Goal: Task Accomplishment & Management: Use online tool/utility

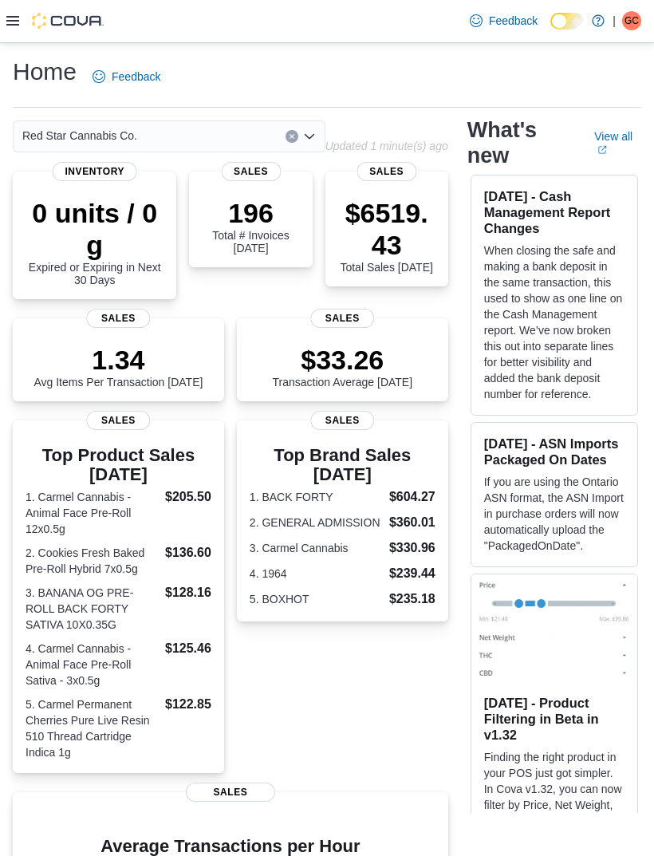
click at [7, 34] on div at bounding box center [54, 21] width 97 height 42
click at [7, 33] on div at bounding box center [54, 21] width 97 height 42
click at [6, 27] on div "Feedback Dark Mode Red Star Cannabis Co. | GC [PERSON_NAME]" at bounding box center [327, 21] width 654 height 43
click at [12, 18] on icon at bounding box center [12, 21] width 13 height 10
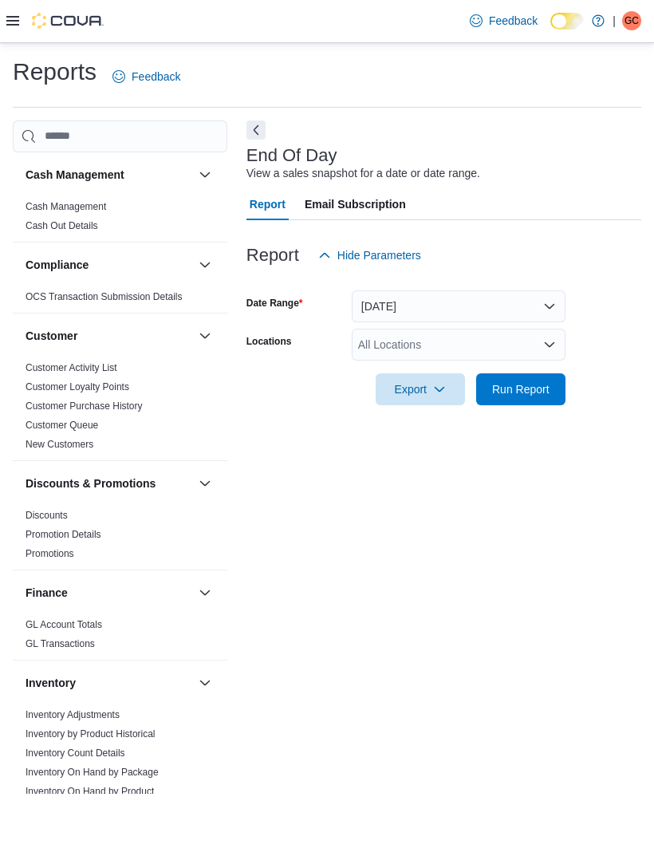
scroll to position [36, 0]
click at [538, 329] on div "All Locations" at bounding box center [459, 345] width 214 height 32
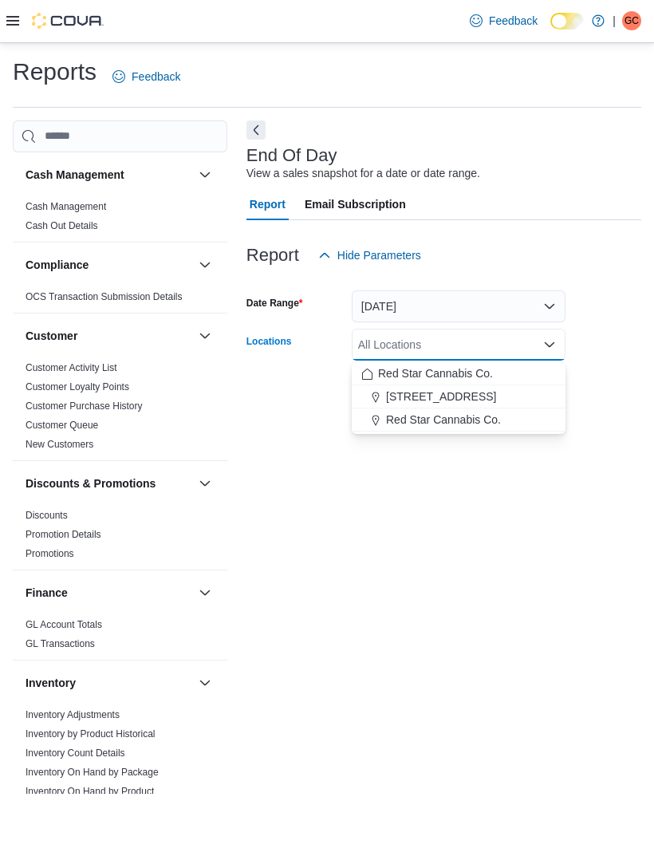
click at [494, 409] on button "Red Star Cannabis Co." at bounding box center [459, 420] width 214 height 23
click at [620, 348] on form "Date Range [DATE] Locations Red Star Cannabis Co. Combo box. Selected. Red Star…" at bounding box center [444, 338] width 395 height 134
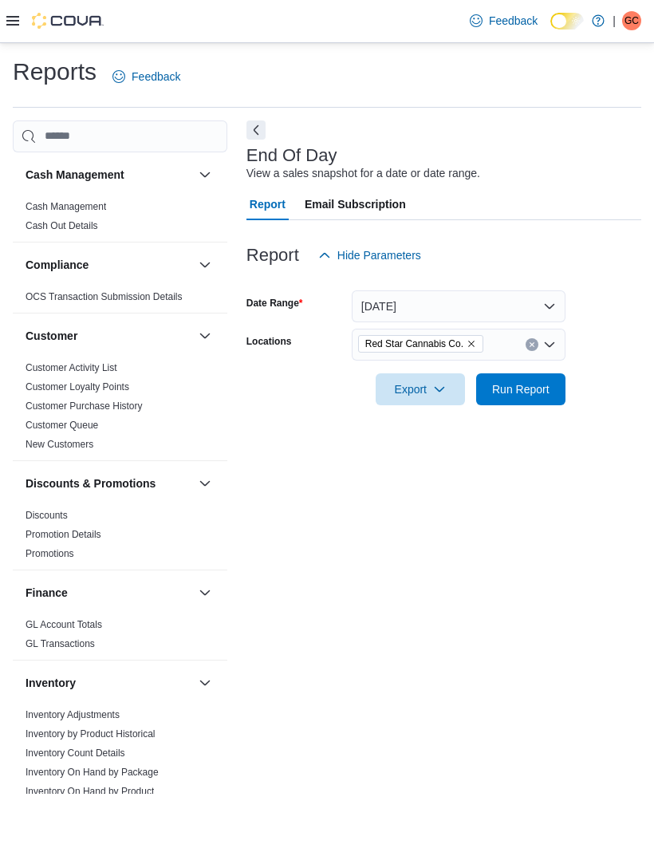
click at [523, 374] on span "Run Report" at bounding box center [521, 390] width 70 height 32
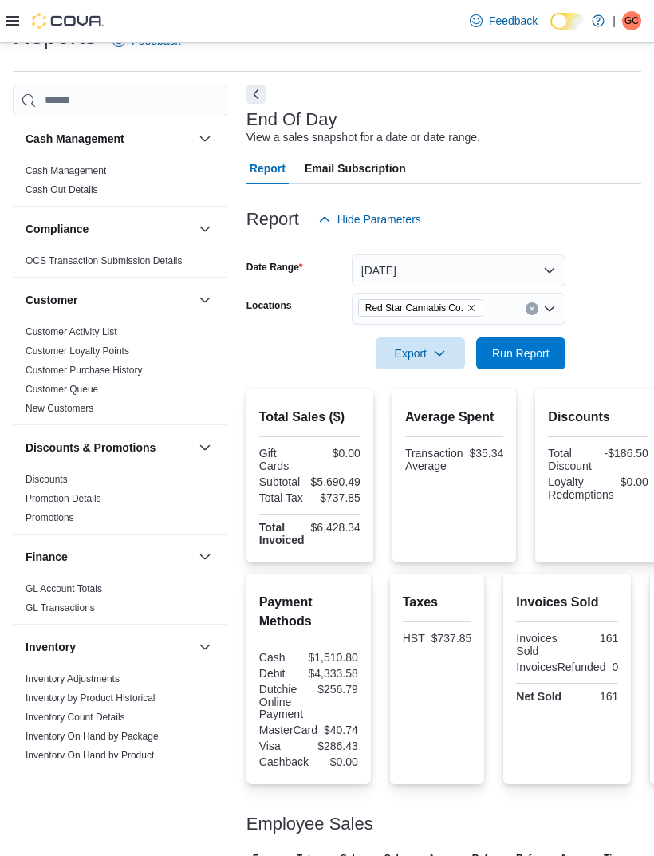
click at [471, 319] on div "Red Star Cannabis Co." at bounding box center [459, 309] width 214 height 32
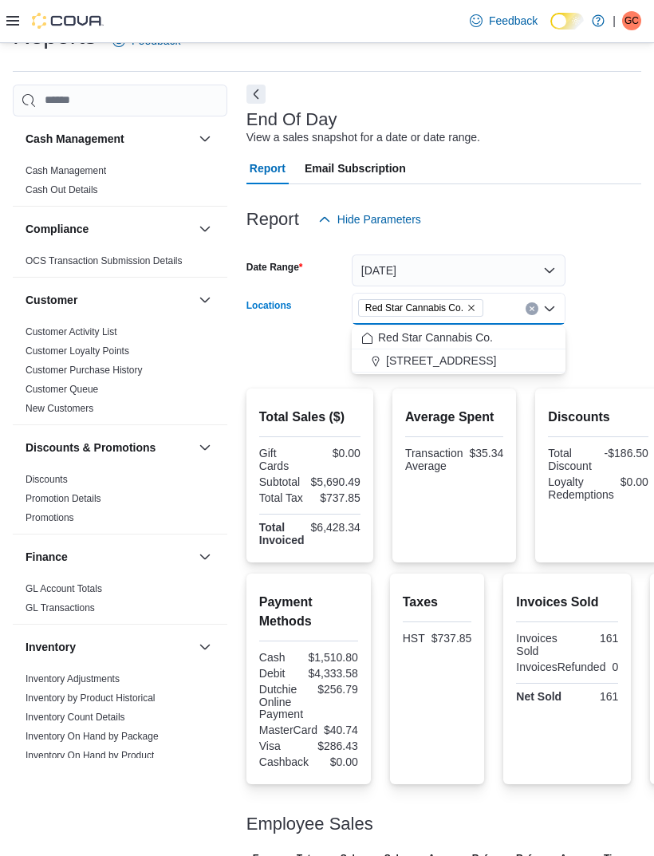
click at [437, 371] on button "[STREET_ADDRESS]" at bounding box center [459, 361] width 214 height 23
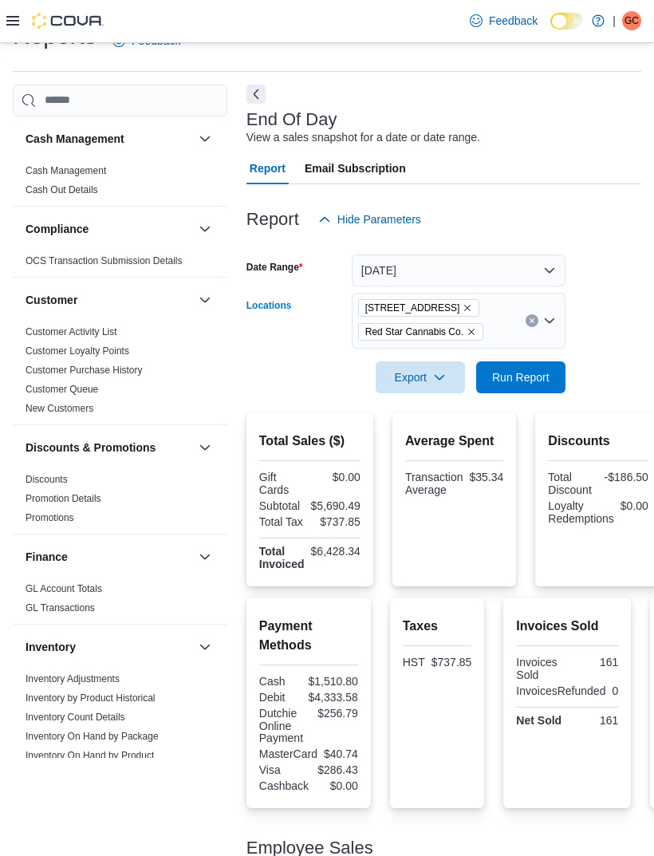
click at [623, 284] on form "Date Range [DATE] Locations [STREET_ADDRESS] Combo box. Selected. [STREET_ADDRE…" at bounding box center [444, 314] width 395 height 158
click at [476, 330] on icon "Remove Red Star Cannabis Co. from selection in this group" at bounding box center [472, 332] width 10 height 10
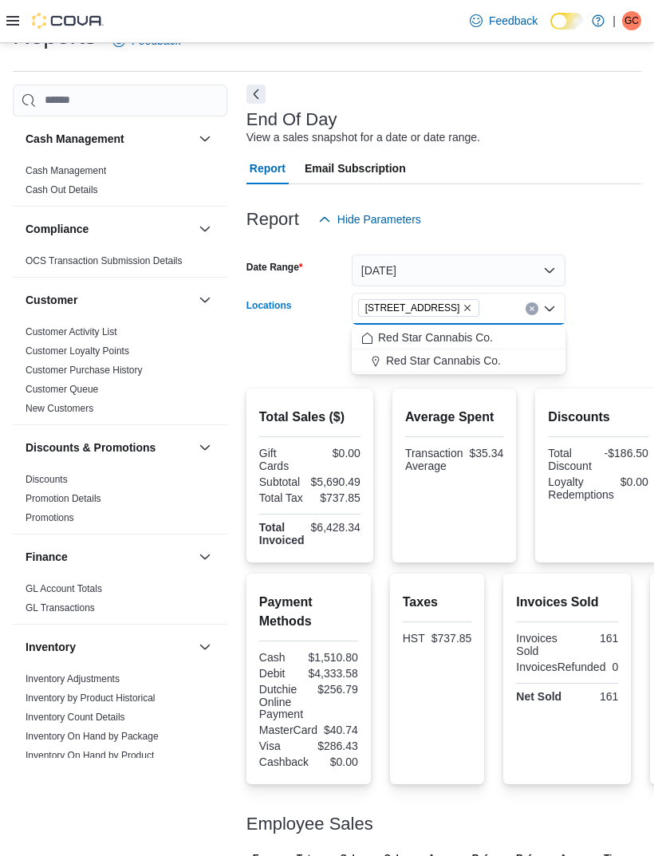
click at [637, 284] on form "Date Range [DATE] Locations [STREET_ADDRESS] Selected. [STREET_ADDRESS] Press B…" at bounding box center [444, 302] width 395 height 134
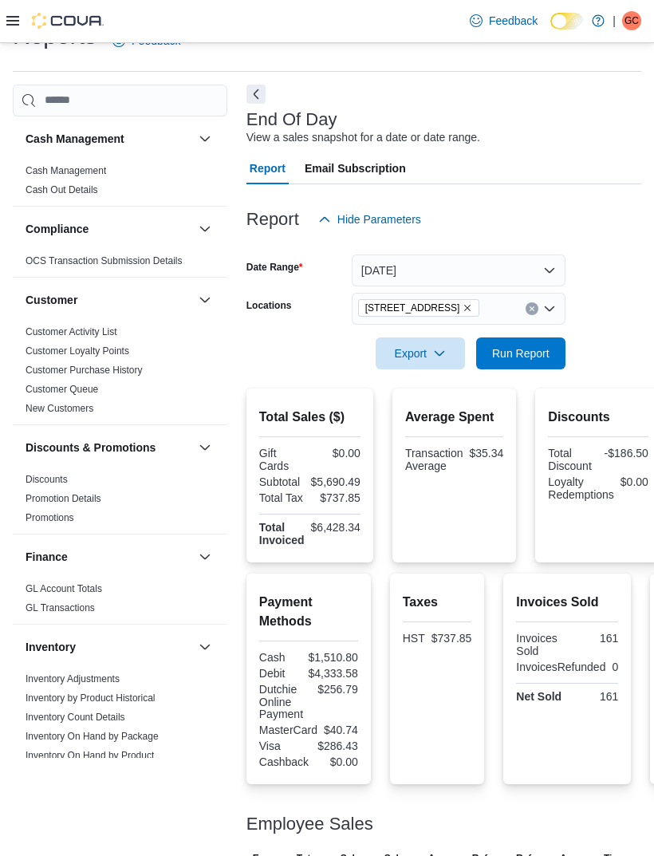
click at [520, 351] on span "Run Report" at bounding box center [520, 354] width 57 height 16
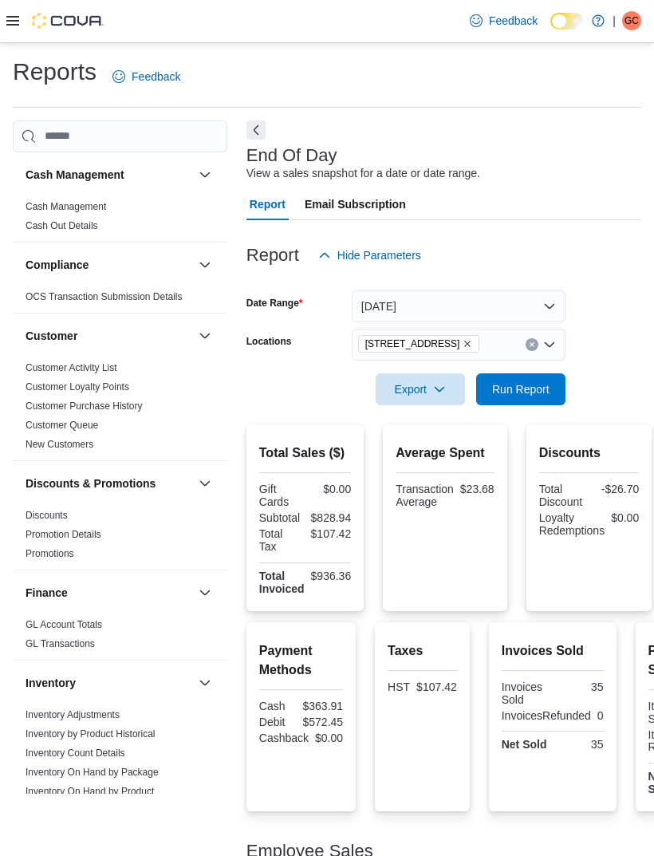
click at [35, 212] on link "Cash Management" at bounding box center [66, 206] width 81 height 11
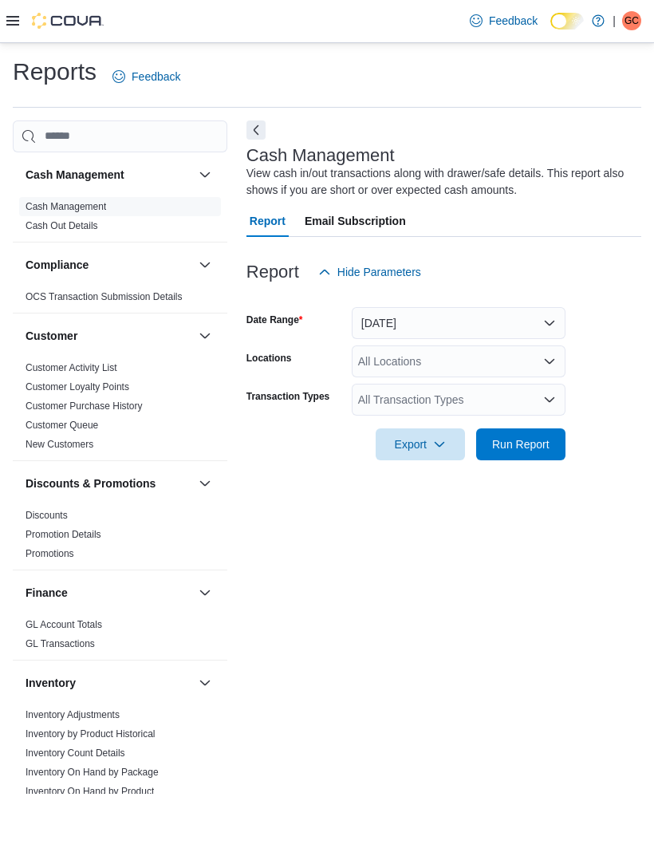
scroll to position [51, 0]
click at [26, 167] on h3 "Cash Management" at bounding box center [75, 175] width 99 height 16
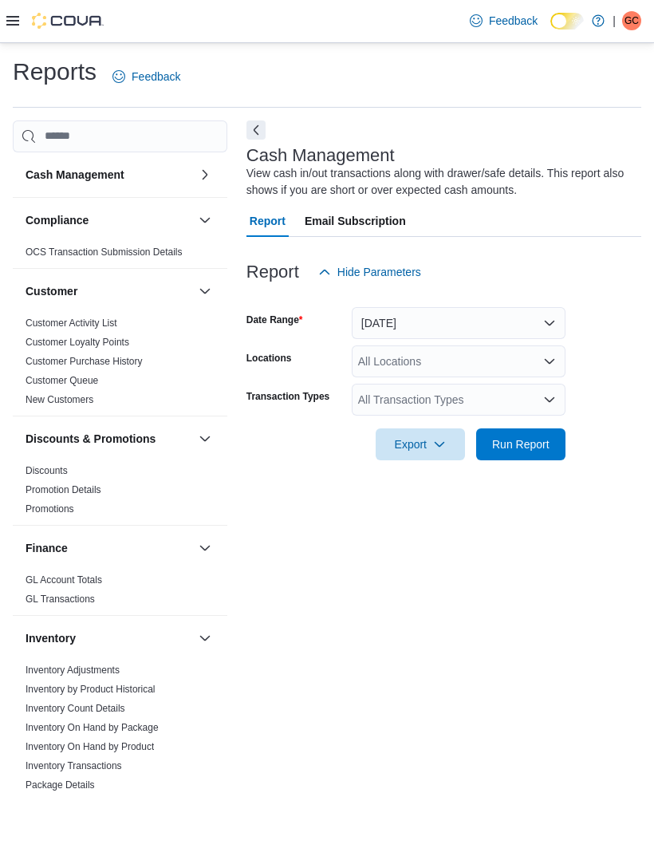
click at [7, 31] on div at bounding box center [54, 21] width 97 height 42
click at [20, 42] on div at bounding box center [54, 21] width 97 height 42
click at [8, 30] on div at bounding box center [54, 21] width 97 height 42
click at [8, 27] on icon at bounding box center [12, 20] width 13 height 13
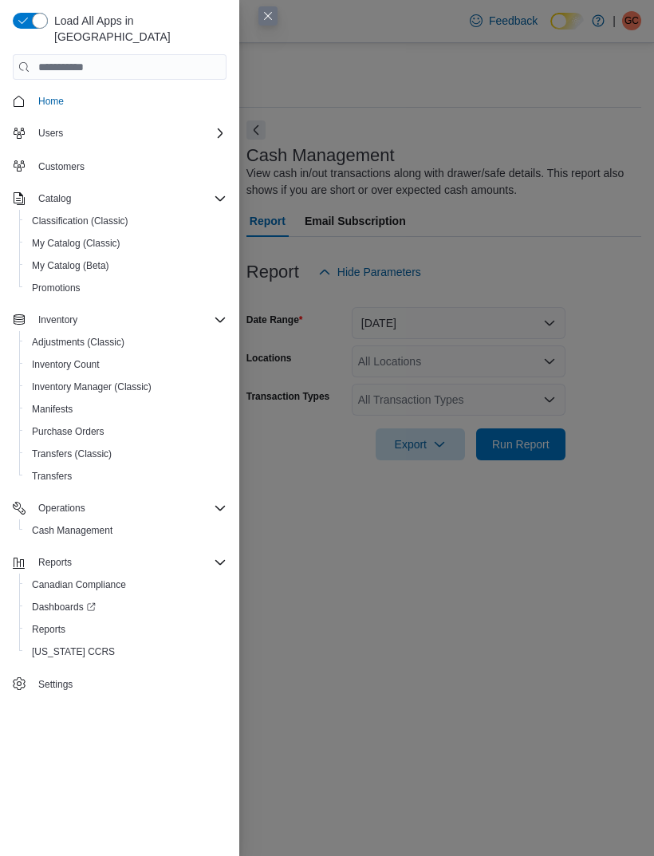
click at [63, 499] on span "Operations" at bounding box center [61, 508] width 47 height 19
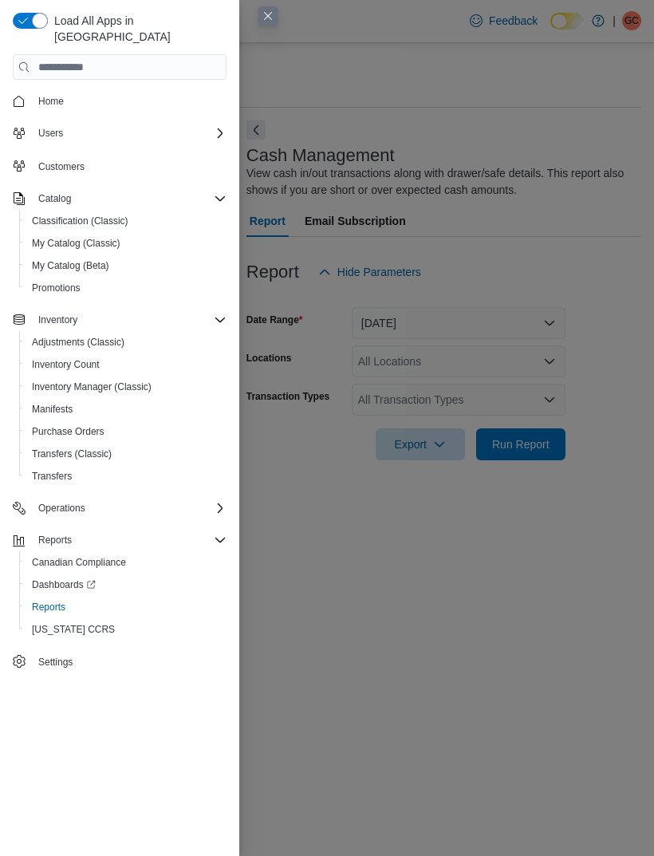
click at [226, 502] on icon "Complex example" at bounding box center [220, 508] width 13 height 13
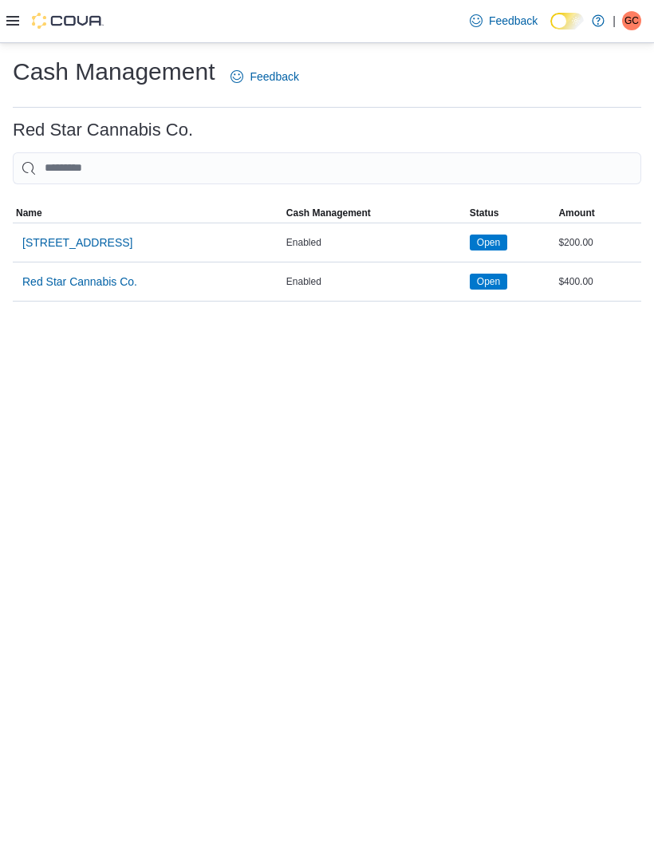
click at [52, 290] on span "Red Star Cannabis Co." at bounding box center [79, 282] width 115 height 16
